Goal: Task Accomplishment & Management: Manage account settings

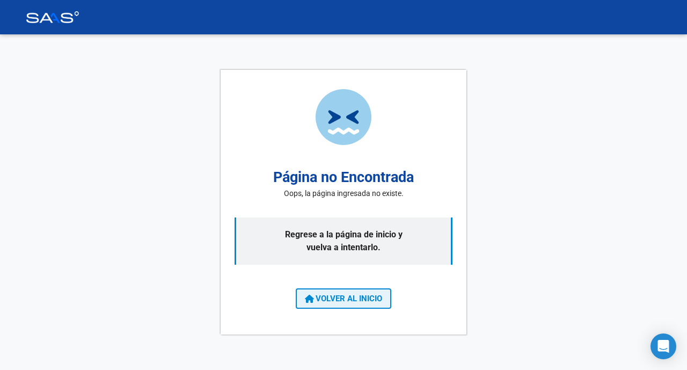
click at [351, 299] on span "VOLVER AL INICIO" at bounding box center [343, 298] width 77 height 10
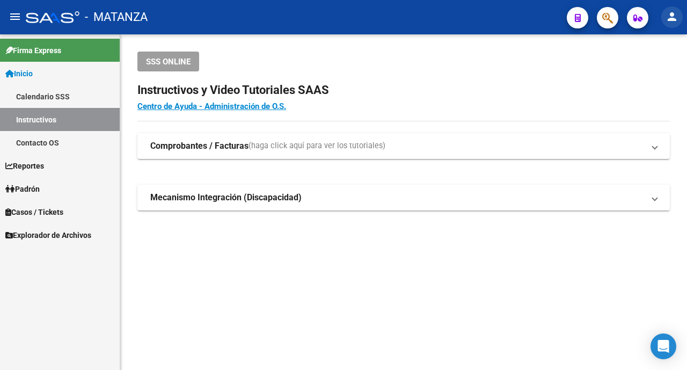
click at [668, 20] on mat-icon "person" at bounding box center [671, 16] width 13 height 13
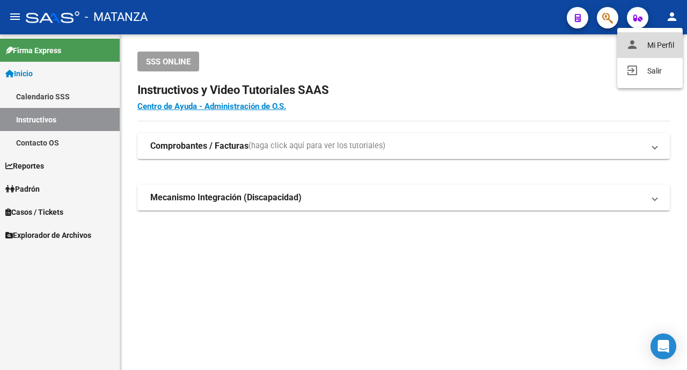
click at [657, 45] on button "person Mi Perfil" at bounding box center [649, 45] width 65 height 26
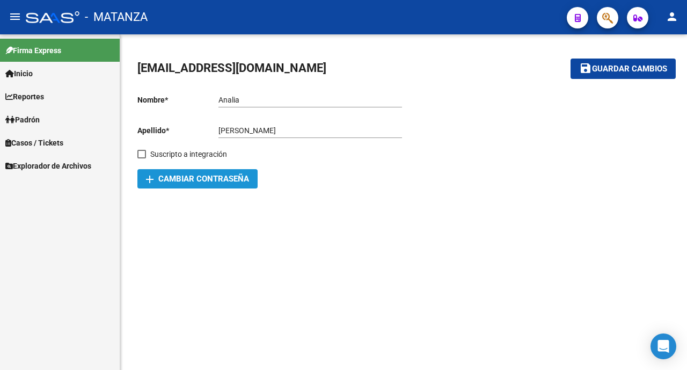
click at [213, 176] on span "add Cambiar Contraseña" at bounding box center [197, 179] width 103 height 10
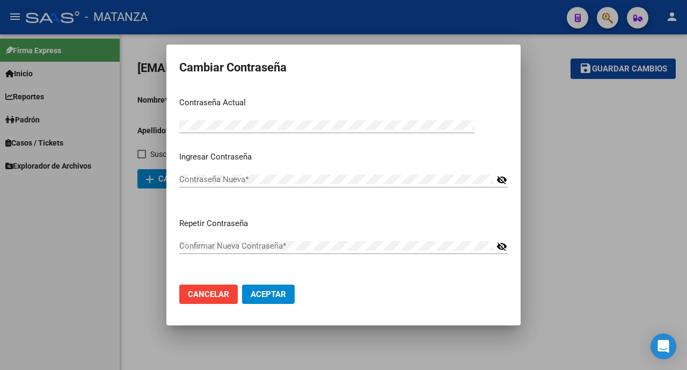
click at [500, 179] on mat-icon "visibility_off" at bounding box center [501, 179] width 11 height 13
click at [497, 247] on mat-icon "visibility_off" at bounding box center [501, 246] width 11 height 13
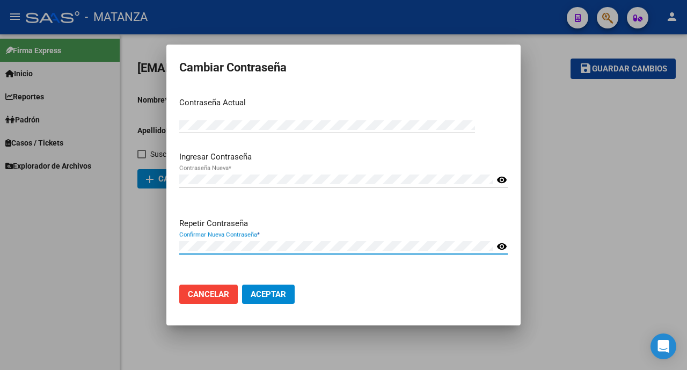
click at [283, 294] on span "Aceptar" at bounding box center [268, 294] width 35 height 10
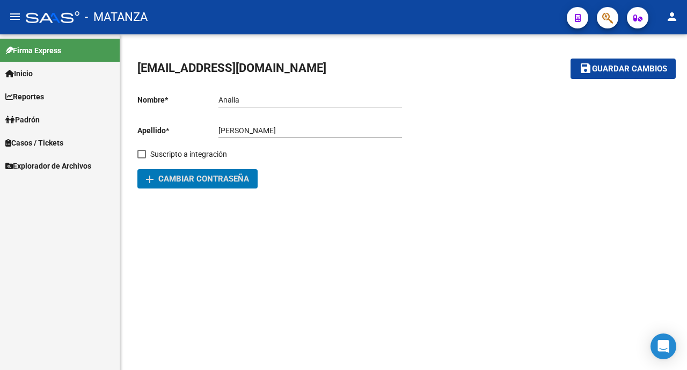
click at [14, 15] on mat-icon "menu" at bounding box center [15, 16] width 13 height 13
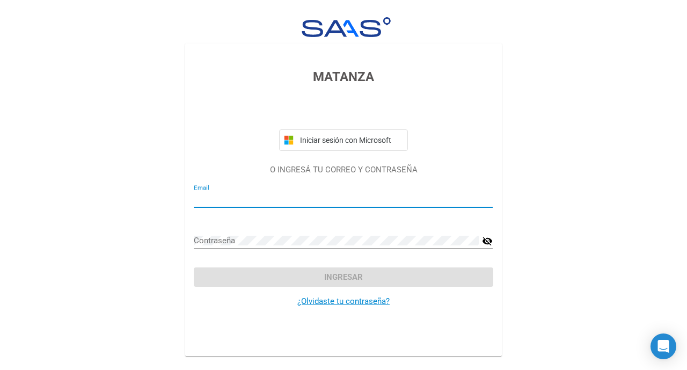
click at [252, 202] on input "Email" at bounding box center [343, 199] width 299 height 10
type input "[EMAIL_ADDRESS][DOMAIN_NAME]"
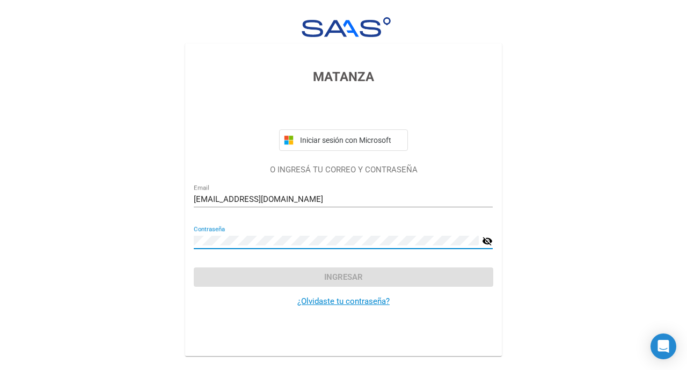
click at [487, 243] on mat-icon "visibility_off" at bounding box center [487, 240] width 11 height 13
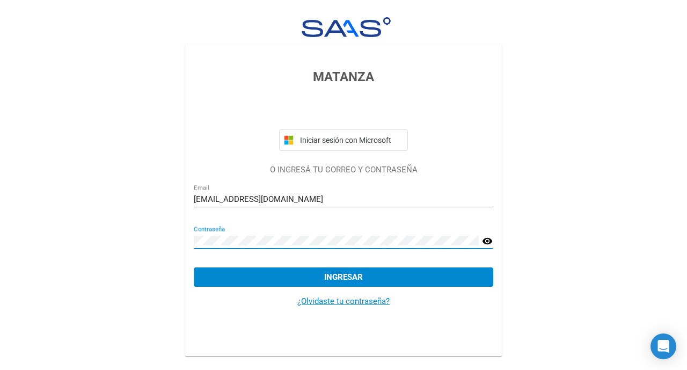
click at [414, 273] on button "Ingresar" at bounding box center [343, 276] width 299 height 19
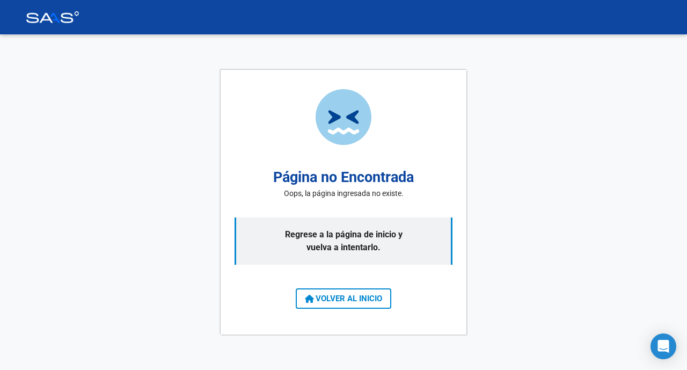
click at [536, 218] on div "Página no Encontrada Oops, la página ingresada no existe. Regrese a la página d…" at bounding box center [343, 201] width 687 height 335
click at [358, 302] on span "VOLVER AL INICIO" at bounding box center [343, 298] width 77 height 10
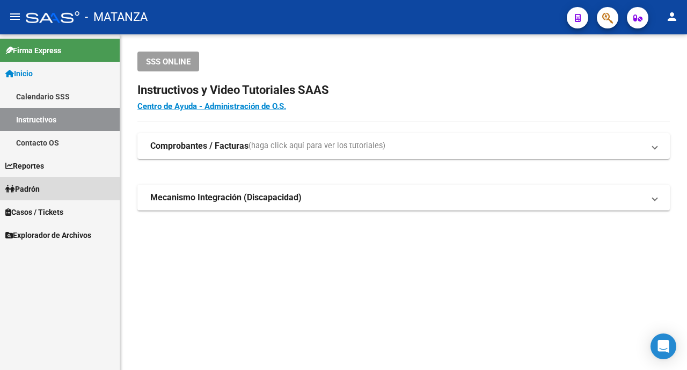
click at [38, 190] on span "Padrón" at bounding box center [22, 189] width 34 height 12
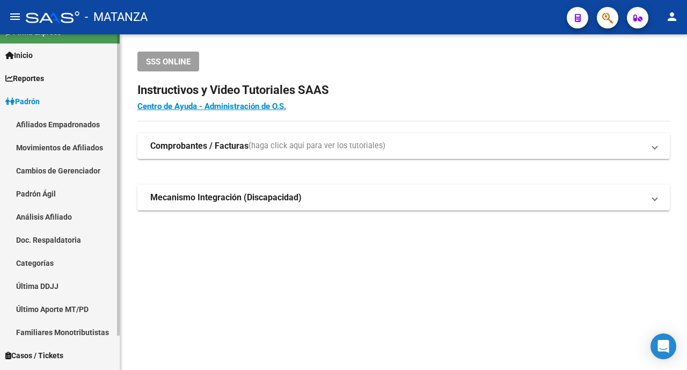
click at [119, 179] on div at bounding box center [118, 184] width 3 height 301
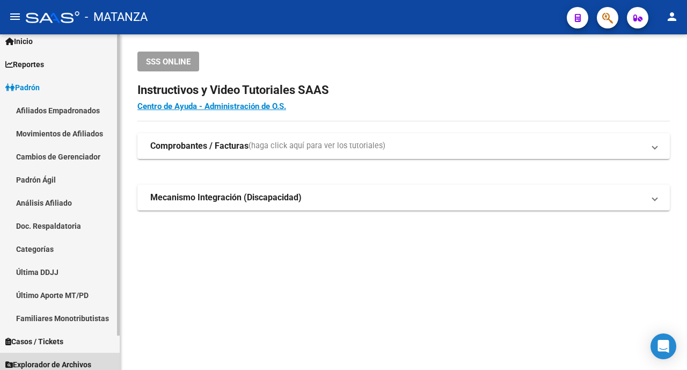
click at [59, 363] on span "Explorador de Archivos" at bounding box center [48, 364] width 86 height 12
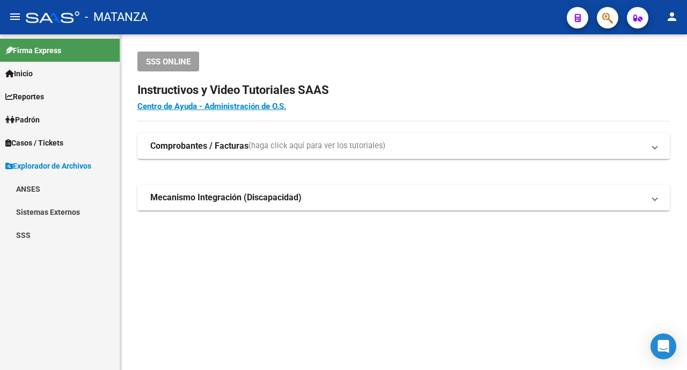
scroll to position [0, 0]
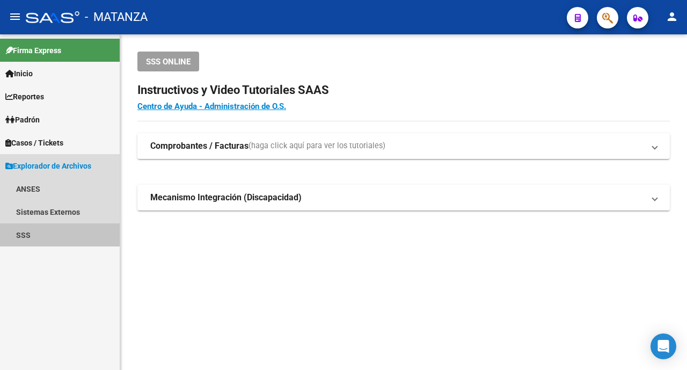
click at [14, 238] on link "SSS" at bounding box center [60, 234] width 120 height 23
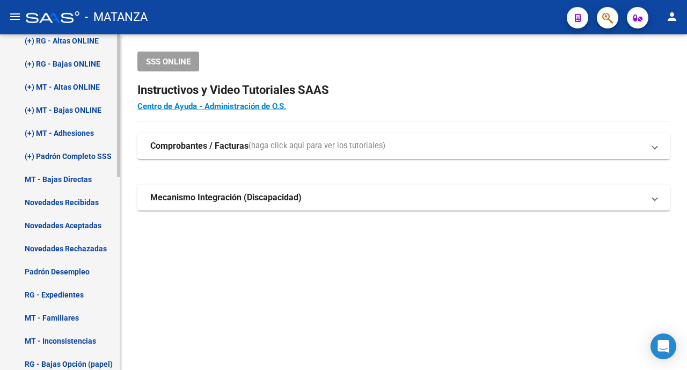
click at [121, 268] on mat-sidenav-container "Firma Express Inicio Calendario SSS Instructivos Contacto OS Reportes Padrón Tr…" at bounding box center [343, 201] width 687 height 335
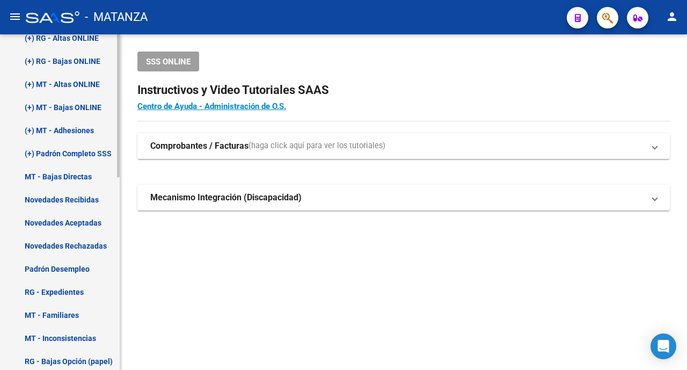
click at [77, 270] on link "Padrón Desempleo" at bounding box center [60, 268] width 120 height 23
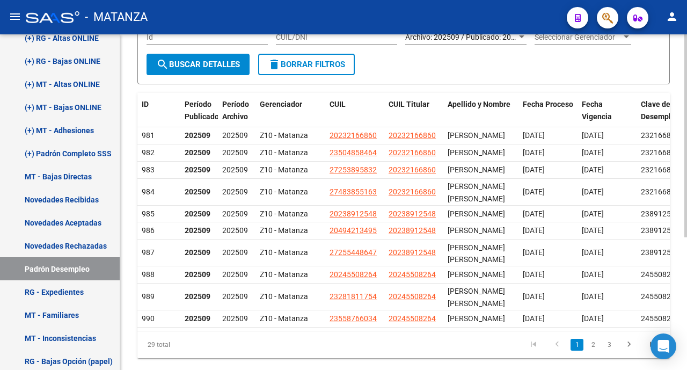
scroll to position [154, 0]
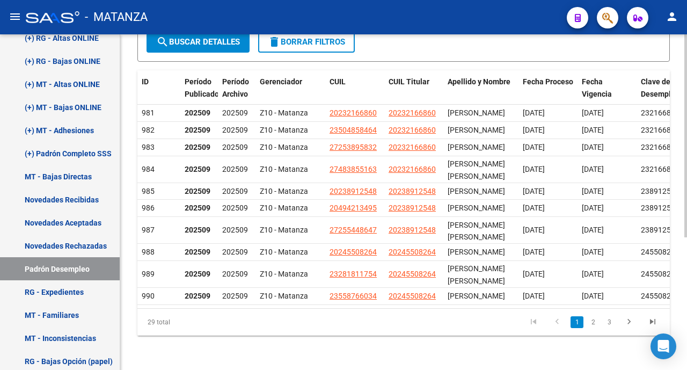
click at [683, 224] on div "Instructivo SSS Desempleo Ir al importador [PERSON_NAME] Desempleo SSS... EXPLO…" at bounding box center [404, 130] width 569 height 477
click at [591, 321] on link "2" at bounding box center [592, 322] width 13 height 12
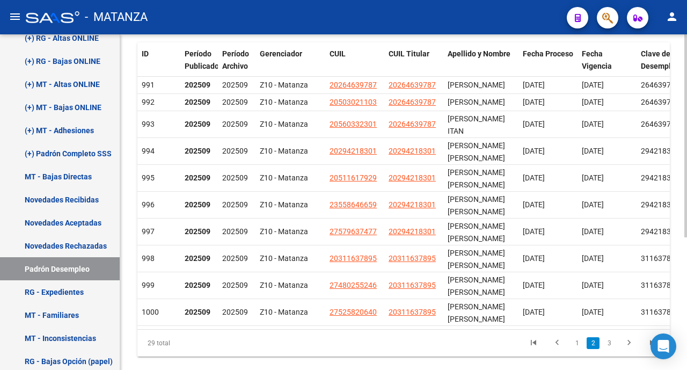
scroll to position [163, 0]
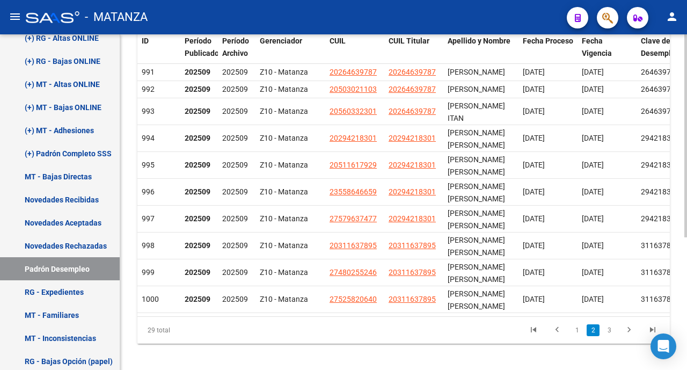
click at [685, 237] on div at bounding box center [685, 135] width 3 height 203
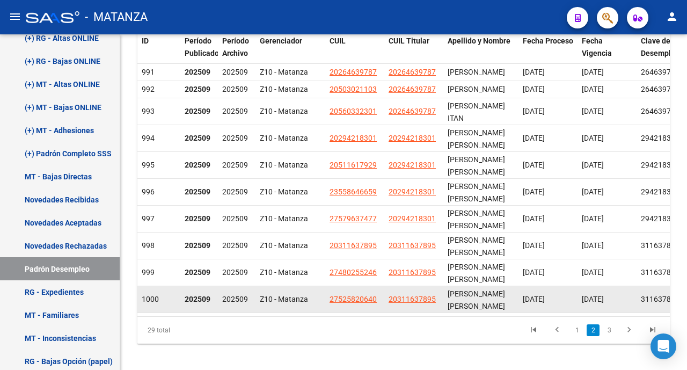
scroll to position [186, 0]
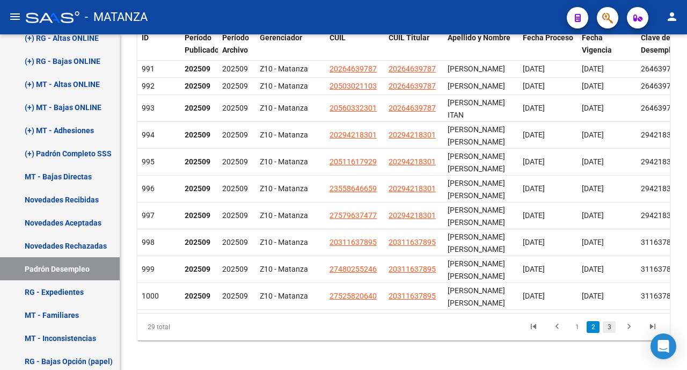
click at [609, 333] on link "3" at bounding box center [608, 327] width 13 height 12
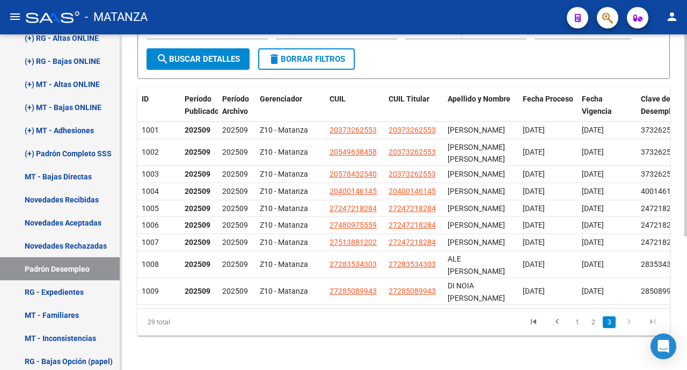
scroll to position [173, 0]
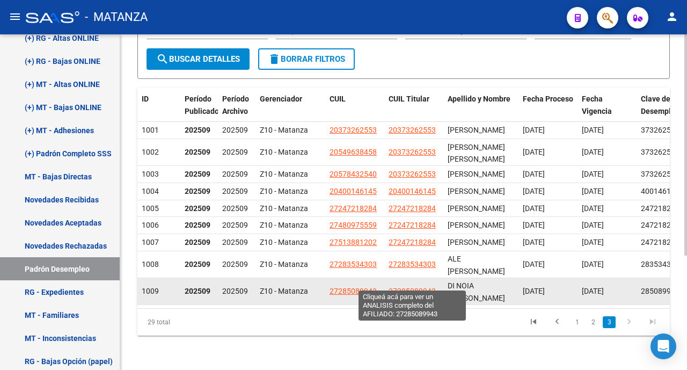
click at [407, 286] on span "27285089943" at bounding box center [411, 290] width 47 height 9
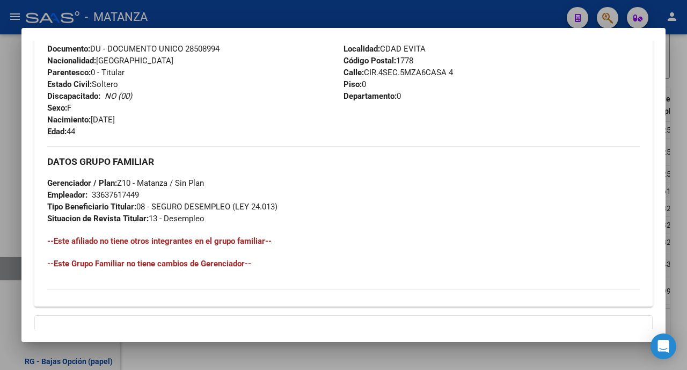
scroll to position [0, 0]
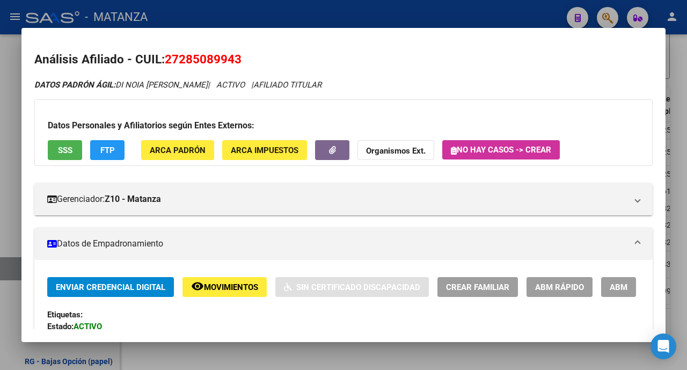
click at [395, 12] on div at bounding box center [343, 185] width 687 height 370
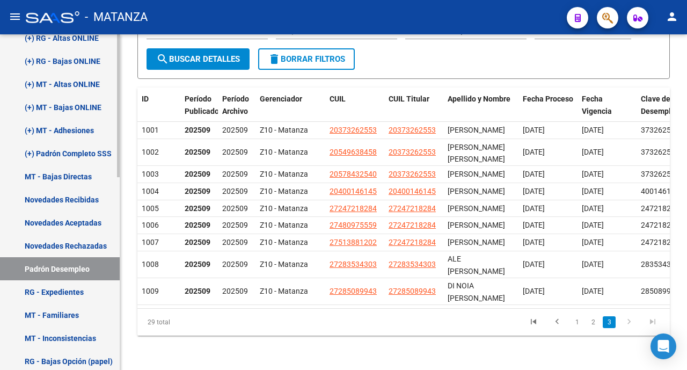
click at [72, 199] on link "Novedades Recibidas" at bounding box center [60, 199] width 120 height 23
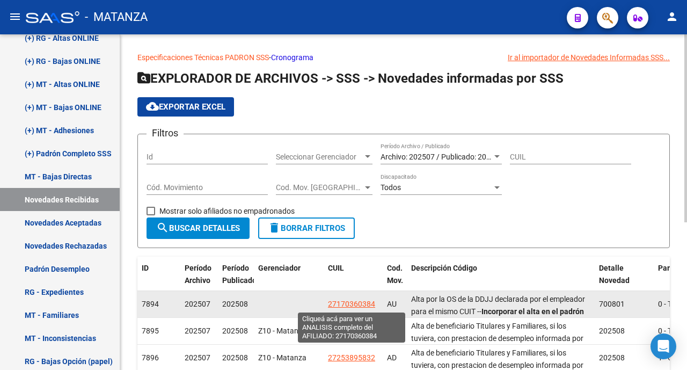
click at [360, 303] on span "27170360384" at bounding box center [351, 303] width 47 height 9
type textarea "27170360384"
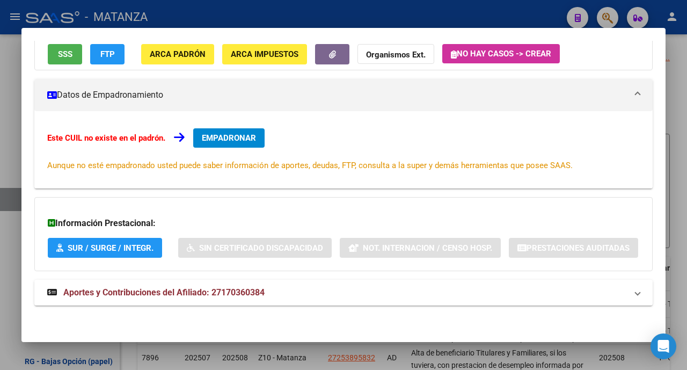
scroll to position [138, 0]
drag, startPoint x: 665, startPoint y: 288, endPoint x: 665, endPoint y: 188, distance: 99.8
click at [665, 188] on div at bounding box center [343, 185] width 687 height 370
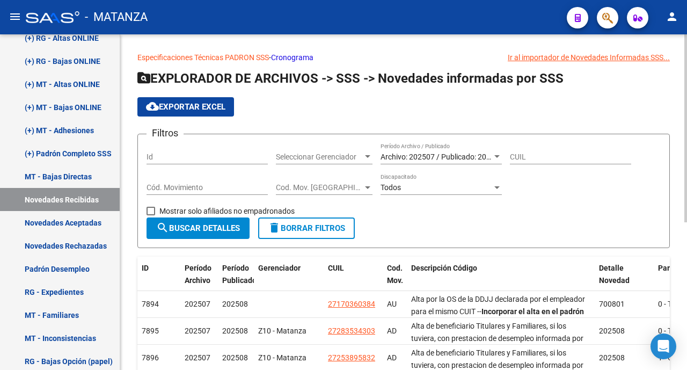
click at [660, 205] on div "Filtros Id Seleccionar Gerenciador Seleccionar Gerenciador Archivo: 202507 / Pu…" at bounding box center [403, 180] width 514 height 75
click at [668, 19] on mat-icon "person" at bounding box center [671, 16] width 13 height 13
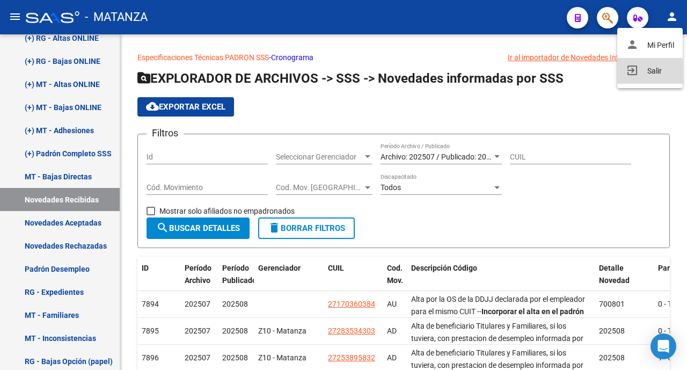
click at [652, 68] on button "exit_to_app Salir" at bounding box center [649, 71] width 65 height 26
